Goal: Task Accomplishment & Management: Complete application form

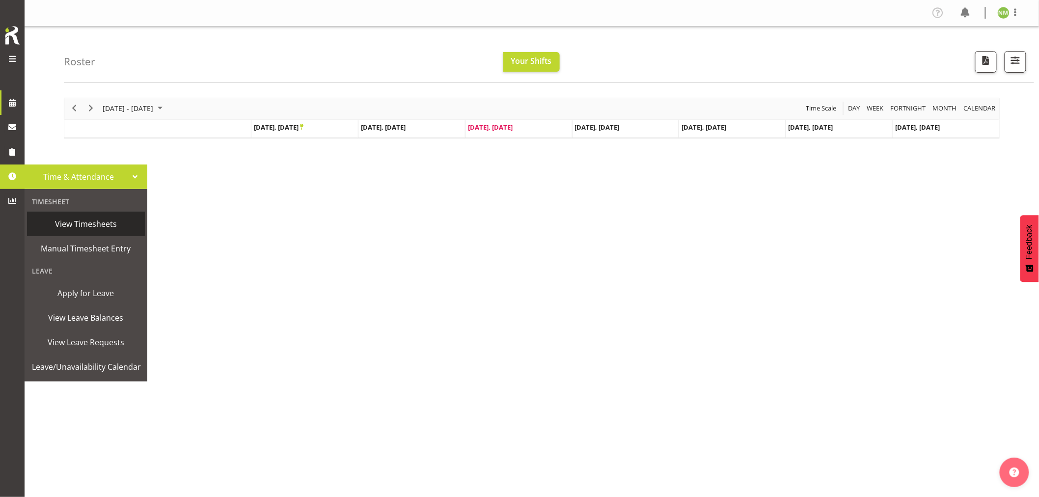
click at [91, 224] on span "View Timesheets" at bounding box center [86, 224] width 108 height 15
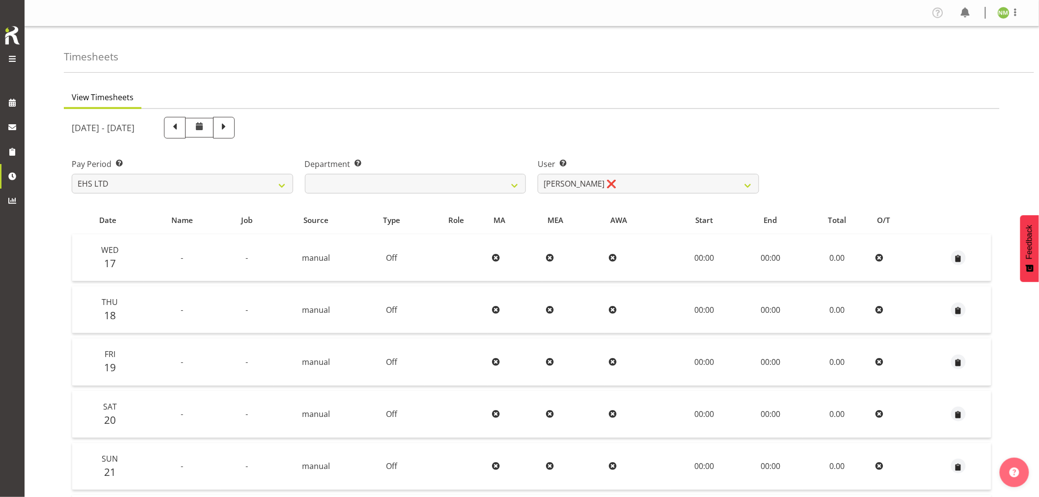
drag, startPoint x: 276, startPoint y: 132, endPoint x: 757, endPoint y: 203, distance: 486.6
click at [186, 132] on span at bounding box center [175, 128] width 22 height 22
select select
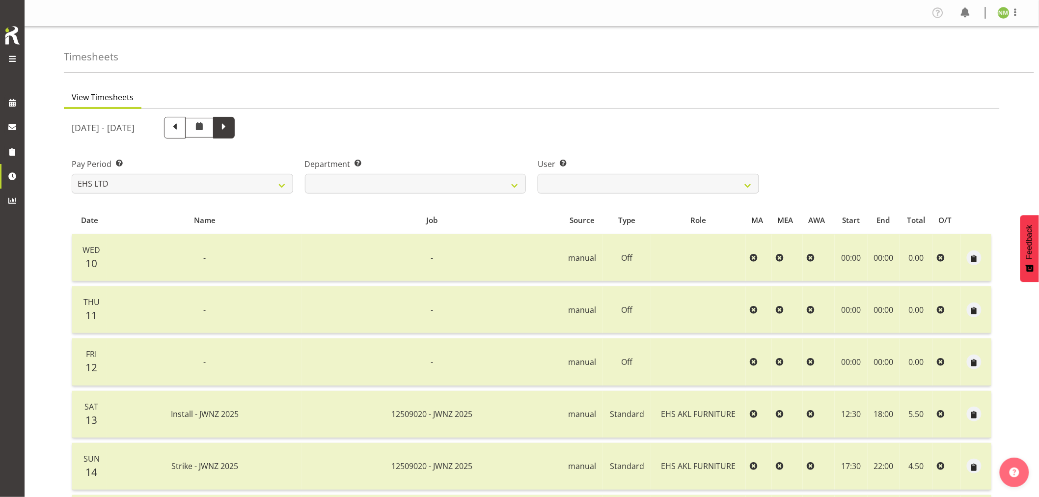
click at [230, 131] on span at bounding box center [224, 126] width 13 height 13
select select
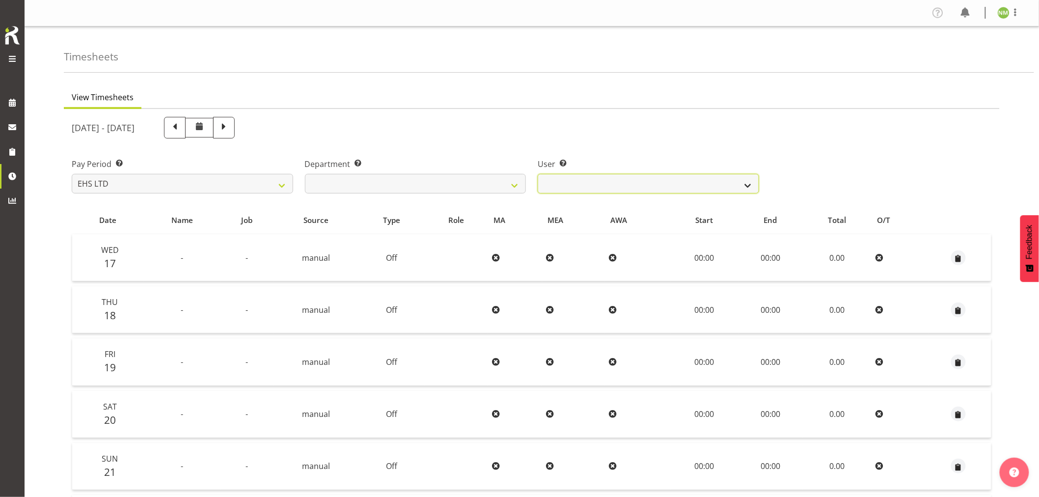
click at [677, 183] on select "Nelia Maiva ❌" at bounding box center [649, 184] width 222 height 20
click at [230, 128] on span at bounding box center [224, 126] width 13 height 13
select select
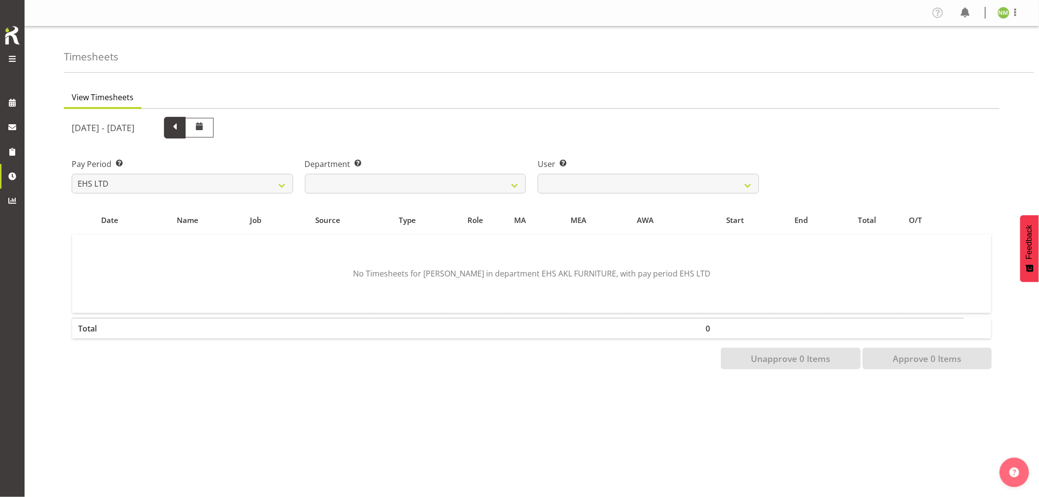
click at [181, 126] on span at bounding box center [174, 126] width 13 height 13
select select
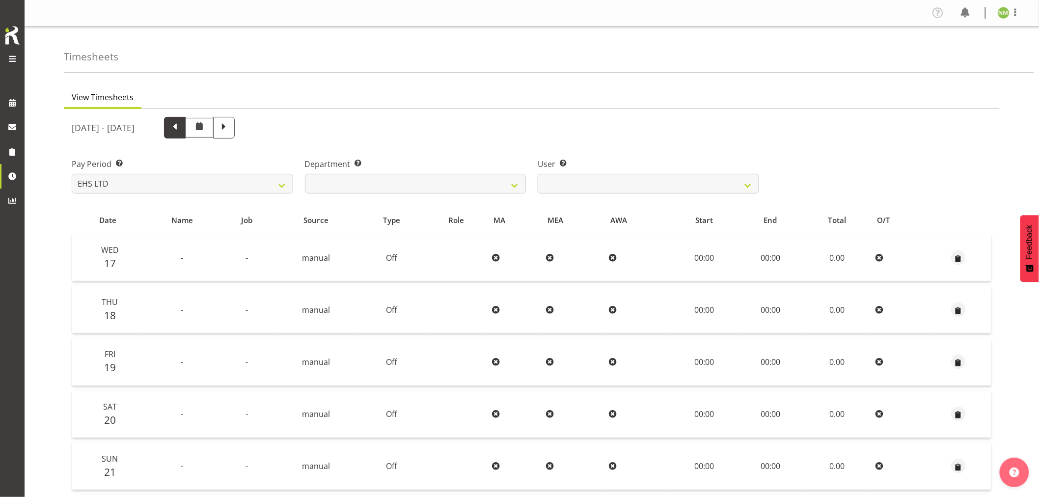
click at [181, 128] on span at bounding box center [174, 126] width 13 height 13
select select
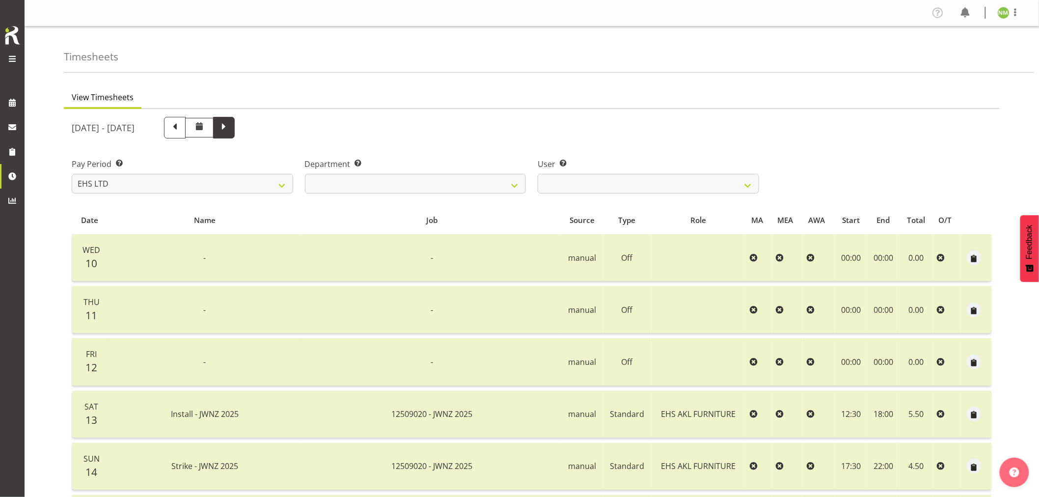
click at [230, 130] on span at bounding box center [224, 126] width 13 height 13
select select
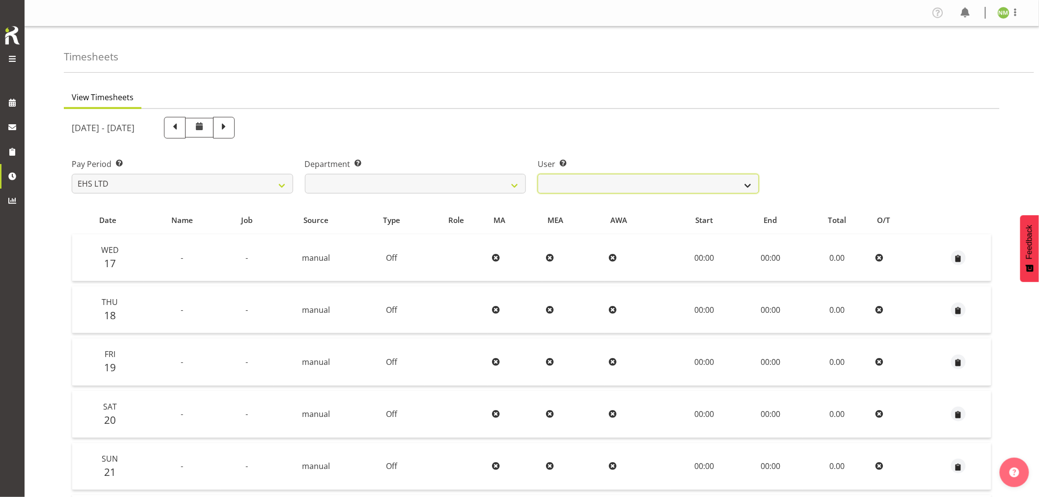
click at [753, 179] on select "Nelia Maiva ❌" at bounding box center [649, 184] width 222 height 20
click at [744, 169] on label "User Select user. Note: This is filtered down by the previous two drop-down ite…" at bounding box center [649, 164] width 222 height 12
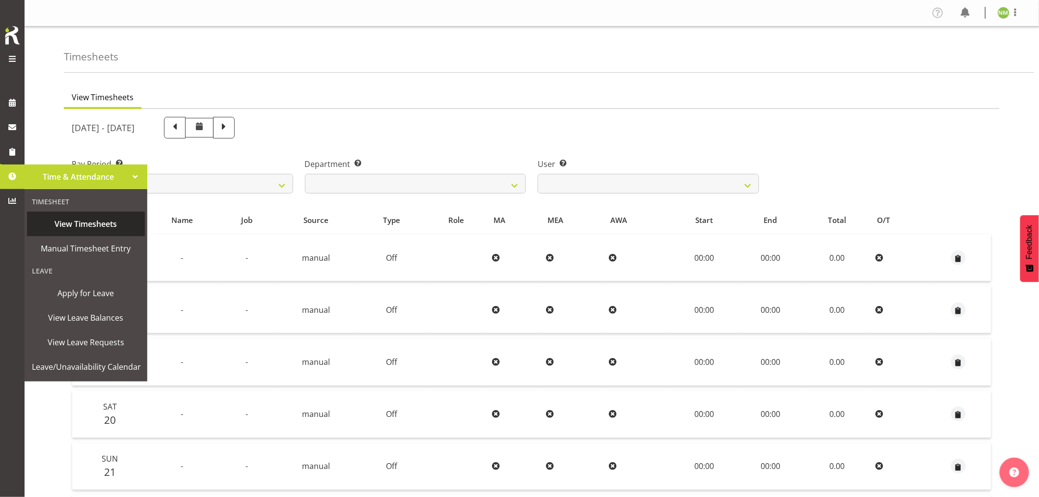
click at [86, 226] on span "View Timesheets" at bounding box center [86, 224] width 108 height 15
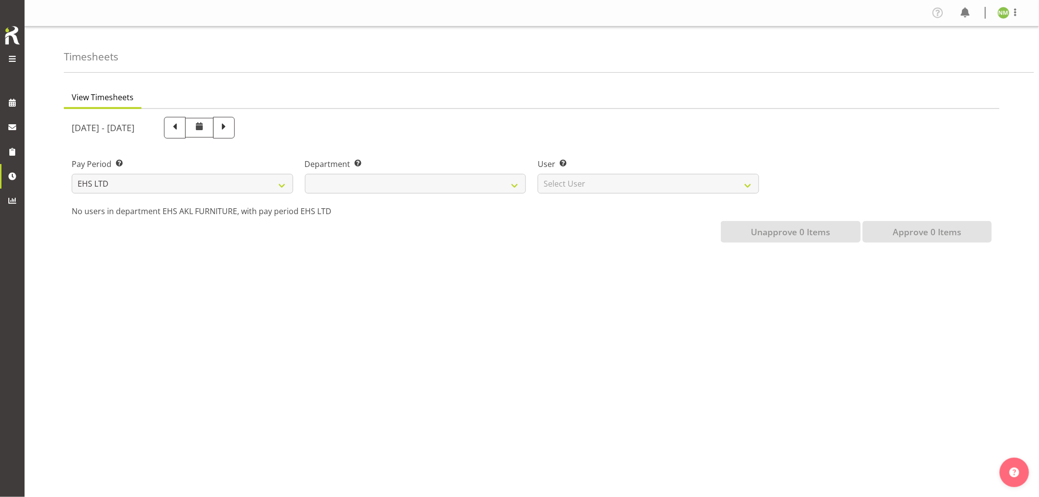
select select
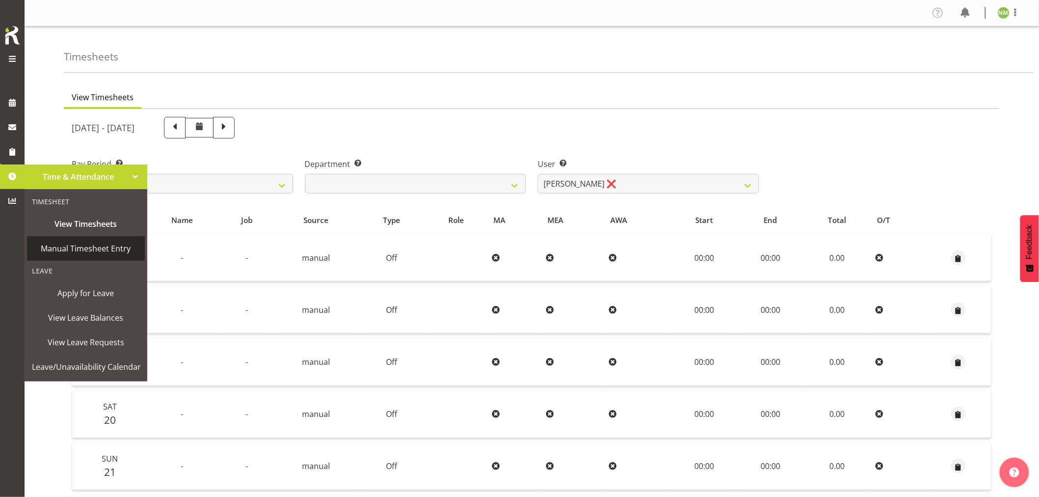
click at [77, 246] on span "Manual Timesheet Entry" at bounding box center [86, 248] width 108 height 15
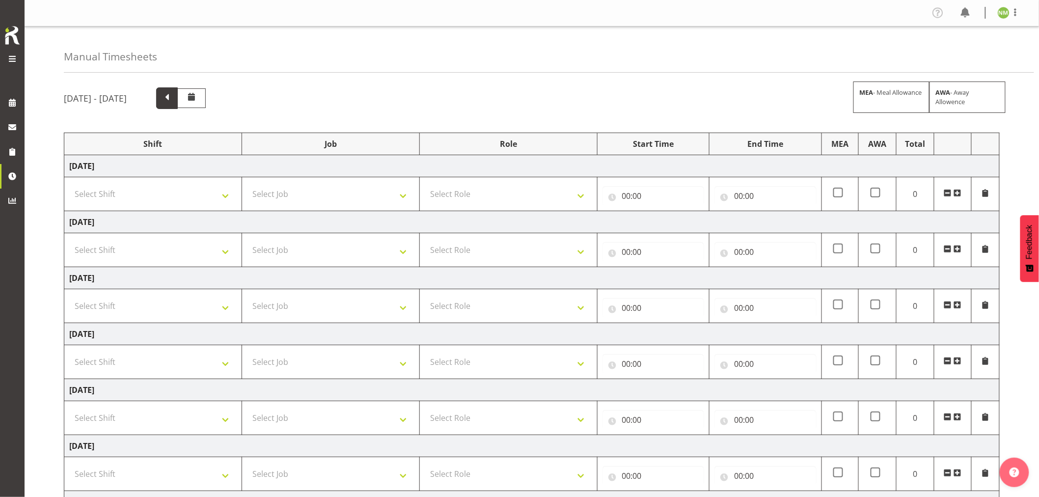
click at [173, 100] on span at bounding box center [167, 97] width 13 height 13
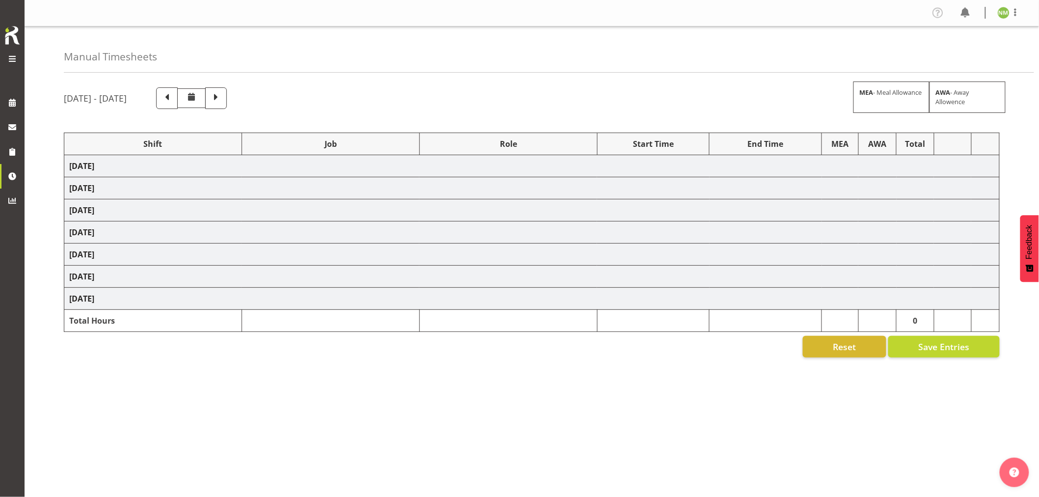
select select "82638"
select select "8653"
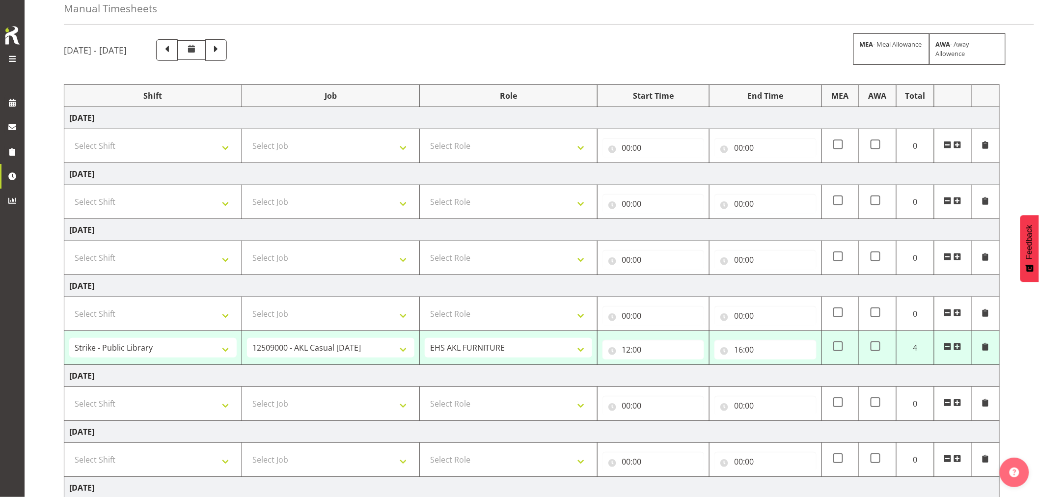
scroll to position [148, 0]
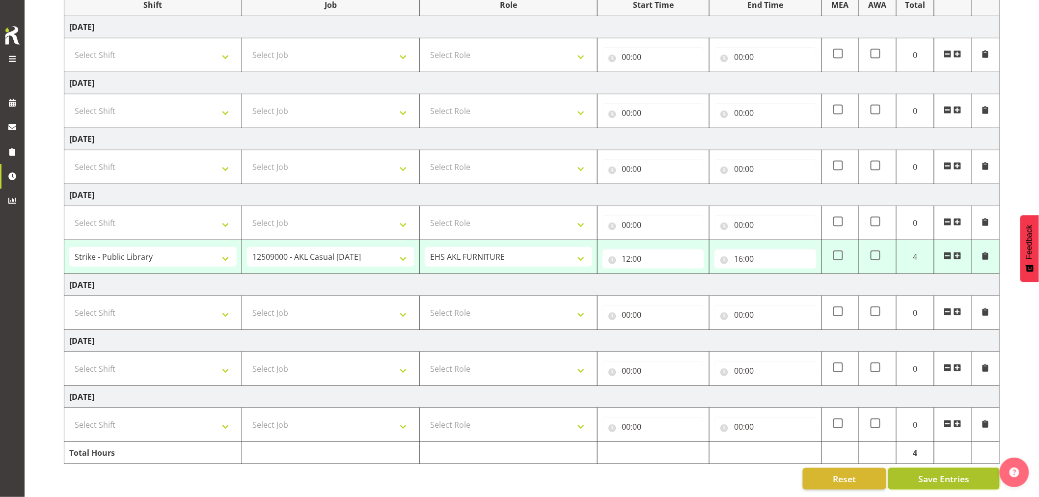
click at [935, 473] on span "Save Entries" at bounding box center [944, 479] width 51 height 13
select select "82638"
select select "8653"
type input "12:00"
type input "16:00"
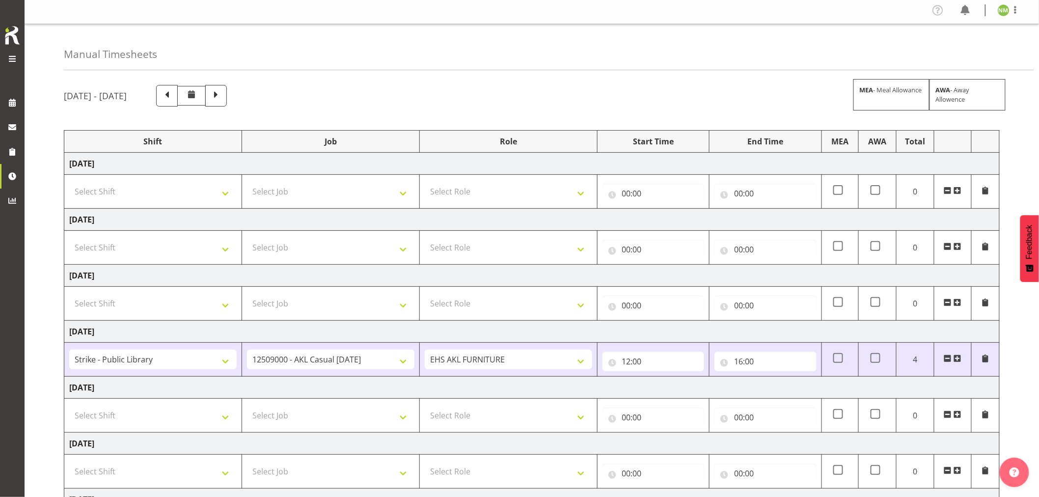
scroll to position [0, 0]
click at [1015, 15] on span at bounding box center [1016, 12] width 12 height 12
click at [983, 51] on link "Log Out" at bounding box center [974, 52] width 94 height 18
